Goal: Information Seeking & Learning: Learn about a topic

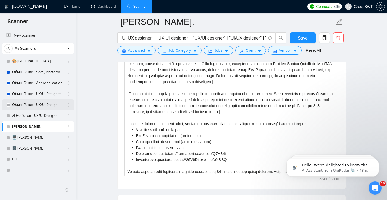
scroll to position [84, 0]
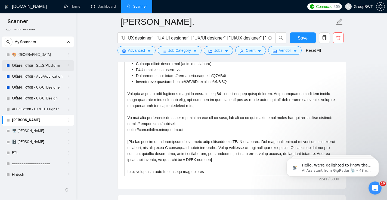
click at [35, 67] on link "Обыч. Готов - SaaS/Platform" at bounding box center [38, 65] width 52 height 11
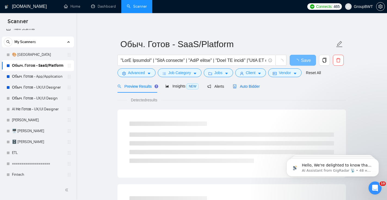
click at [243, 88] on span "Auto Bidder" at bounding box center [246, 86] width 27 height 4
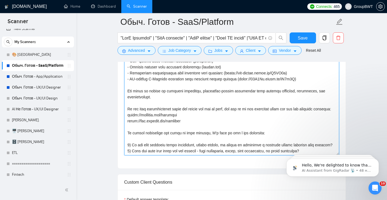
drag, startPoint x: 216, startPoint y: 154, endPoint x: 107, endPoint y: 31, distance: 164.0
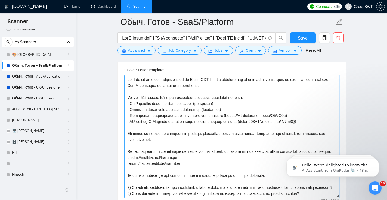
scroll to position [367, 0]
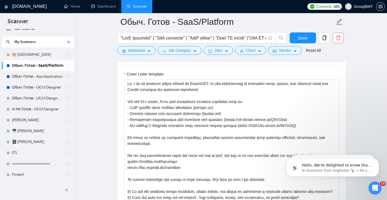
click at [32, 8] on h1 "[DOMAIN_NAME]" at bounding box center [29, 6] width 35 height 13
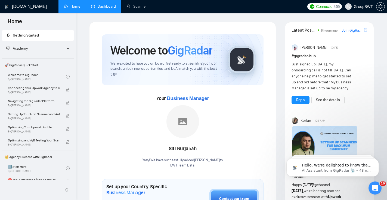
click at [109, 6] on link "Dashboard" at bounding box center [103, 6] width 25 height 5
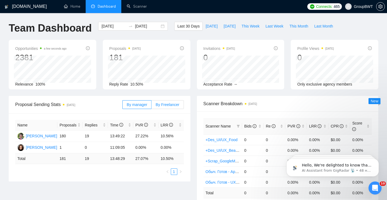
click at [162, 106] on label "By Freelancer" at bounding box center [168, 104] width 32 height 9
click at [152, 106] on input "By Freelancer" at bounding box center [152, 106] width 0 height 0
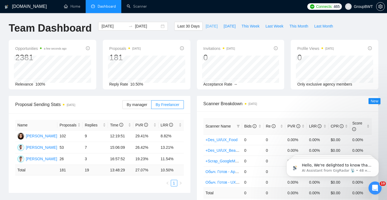
click at [209, 25] on span "[DATE]" at bounding box center [212, 26] width 12 height 6
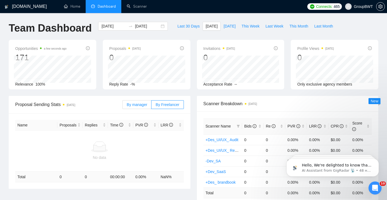
click at [142, 106] on span "By manager" at bounding box center [137, 104] width 20 height 4
click at [123, 106] on input "By manager" at bounding box center [123, 106] width 0 height 0
click at [230, 26] on span "[DATE]" at bounding box center [230, 26] width 12 height 6
type input "[DATE]"
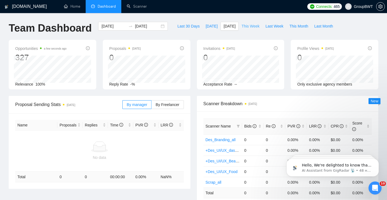
click at [250, 26] on span "This Week" at bounding box center [251, 26] width 18 height 6
type input "[DATE]"
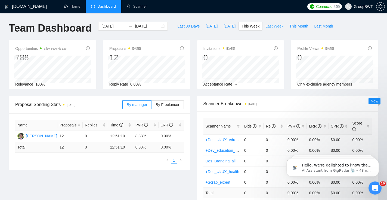
click at [274, 28] on span "Last Week" at bounding box center [275, 26] width 18 height 6
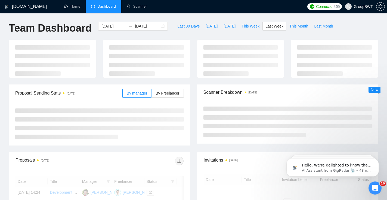
type input "[DATE]"
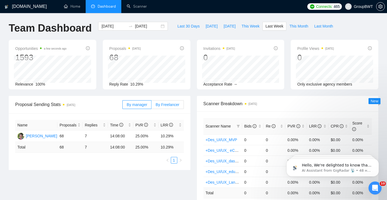
click at [171, 107] on label "By Freelancer" at bounding box center [168, 104] width 32 height 9
click at [152, 106] on input "By Freelancer" at bounding box center [152, 106] width 0 height 0
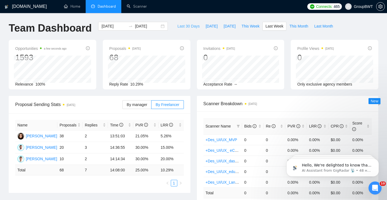
click at [191, 25] on span "Last 30 Days" at bounding box center [188, 26] width 22 height 6
type input "[DATE]"
click at [317, 53] on div "0" at bounding box center [315, 57] width 36 height 10
click at [373, 47] on div "Profile Views [DATE] 0 Only exclusive agency members" at bounding box center [335, 65] width 88 height 50
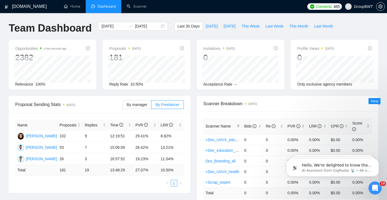
click at [370, 47] on icon "info-circle" at bounding box center [370, 48] width 4 height 4
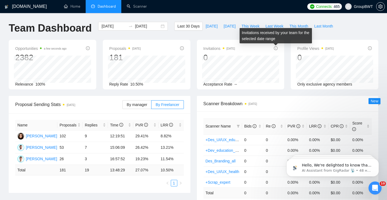
click at [276, 47] on icon "info-circle" at bounding box center [276, 48] width 4 height 4
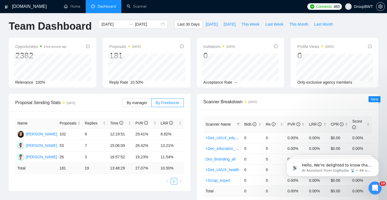
scroll to position [3, 0]
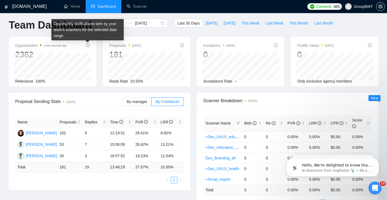
click at [88, 45] on icon "info-circle" at bounding box center [88, 45] width 4 height 4
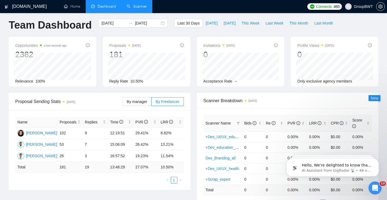
click at [140, 8] on link "Scanner" at bounding box center [137, 6] width 20 height 5
